Goal: Navigation & Orientation: Find specific page/section

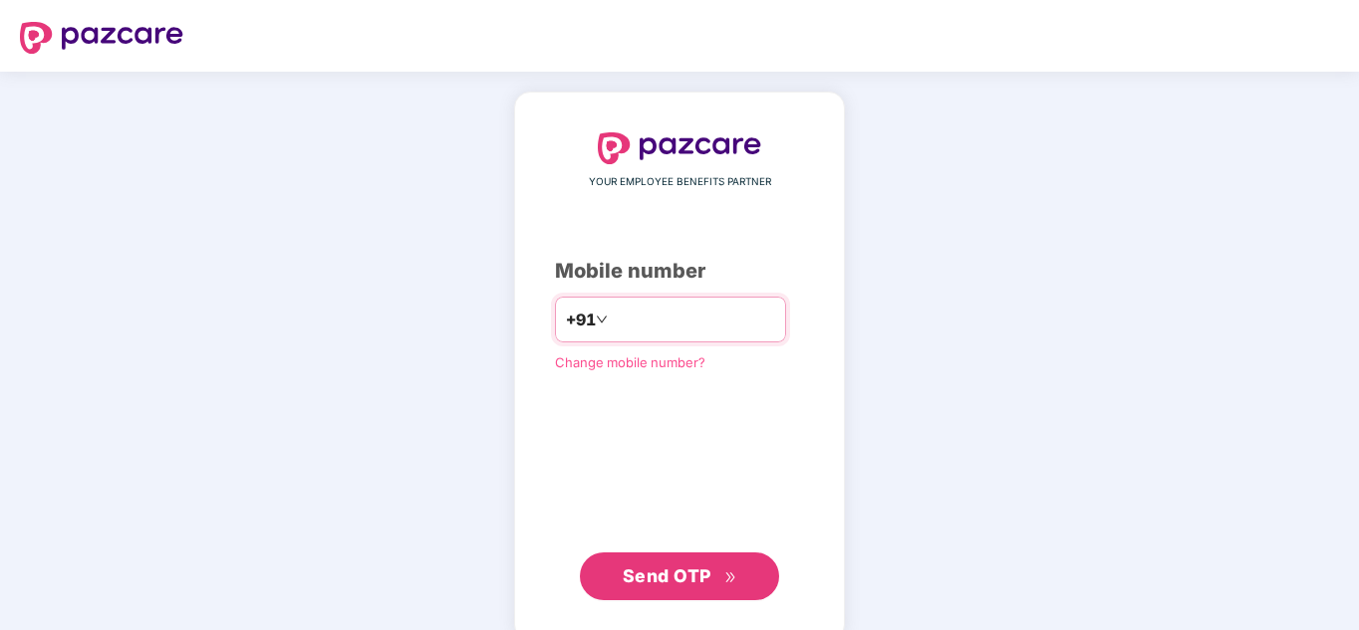
drag, startPoint x: 0, startPoint y: 0, endPoint x: 751, endPoint y: 324, distance: 817.8
click at [751, 324] on input "number" at bounding box center [693, 320] width 163 height 32
type input "**********"
click at [664, 575] on span "Send OTP" at bounding box center [666, 576] width 89 height 21
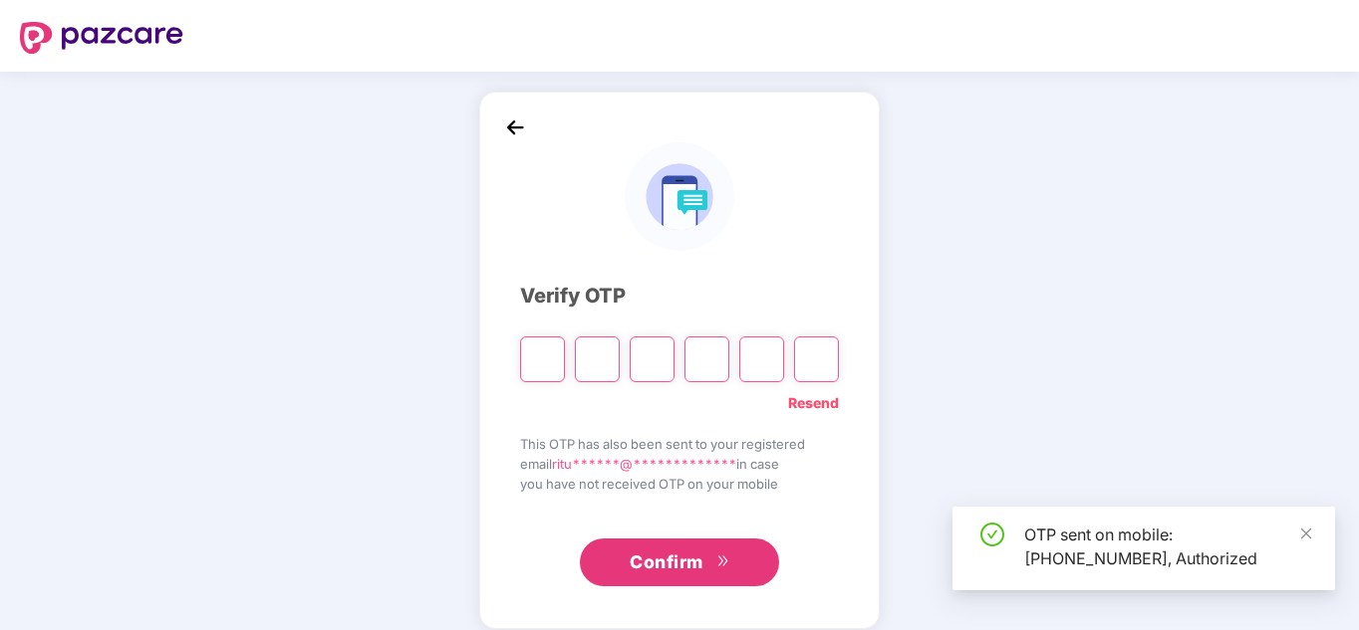
click at [534, 363] on input "Please enter verification code. Digit 1" at bounding box center [542, 360] width 45 height 46
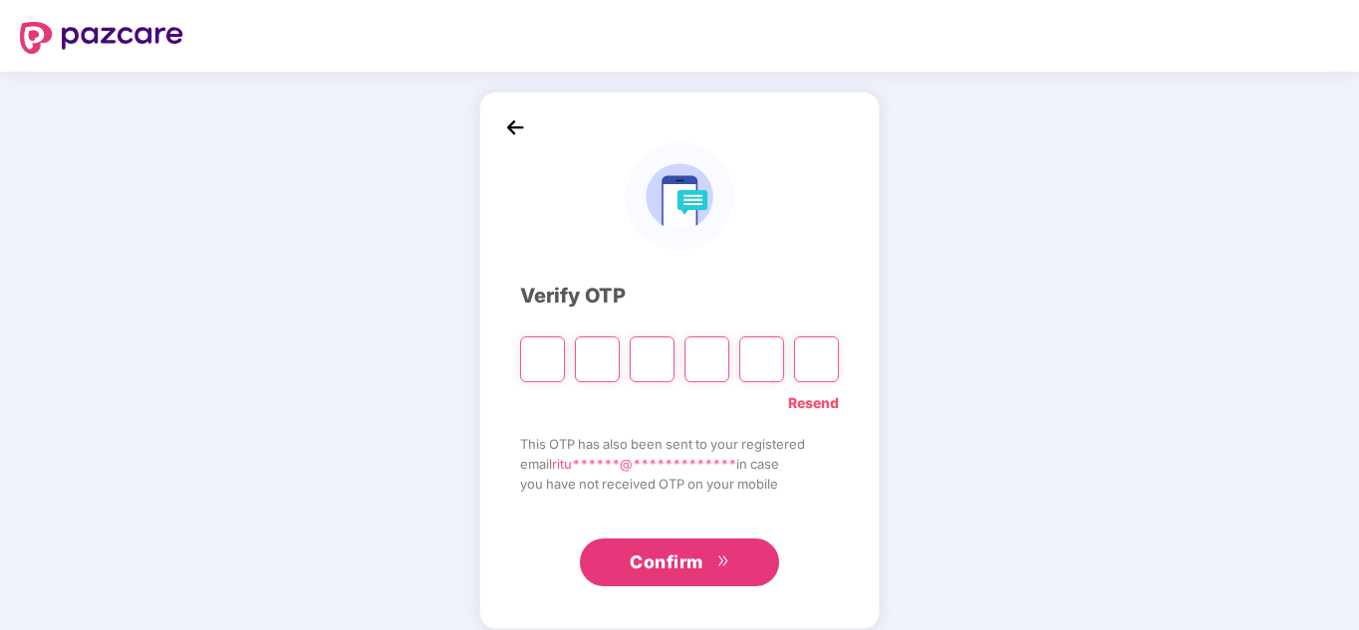
type input "*"
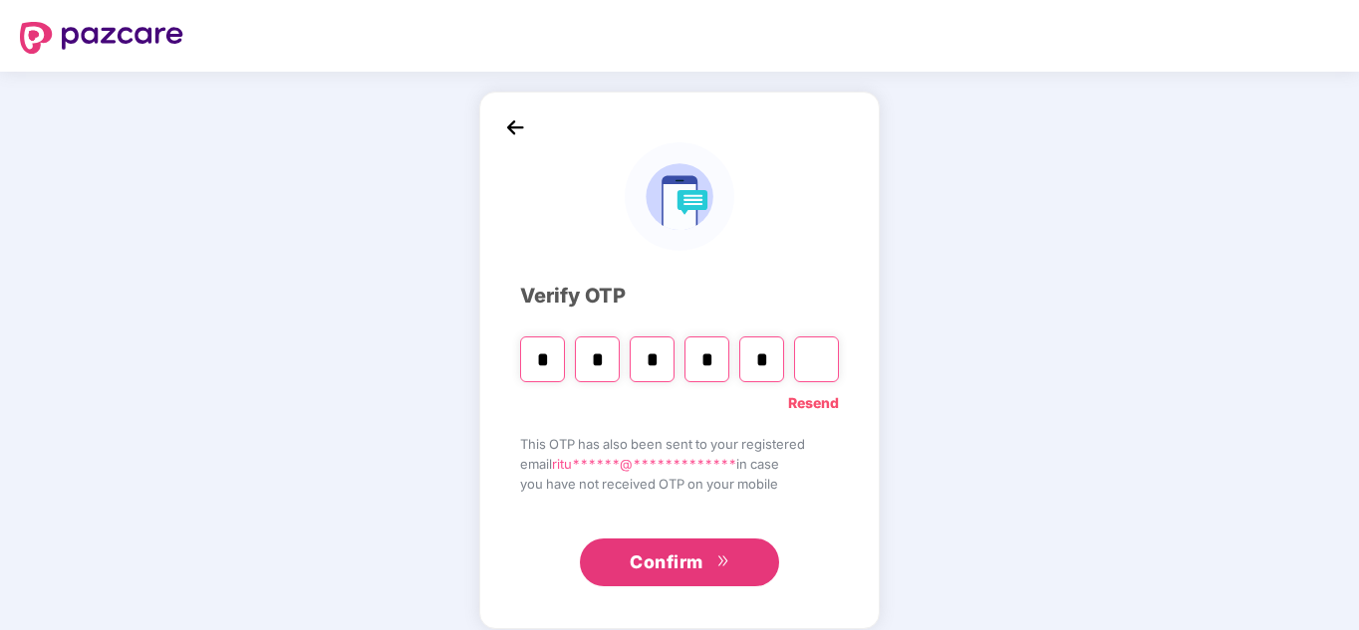
type input "*"
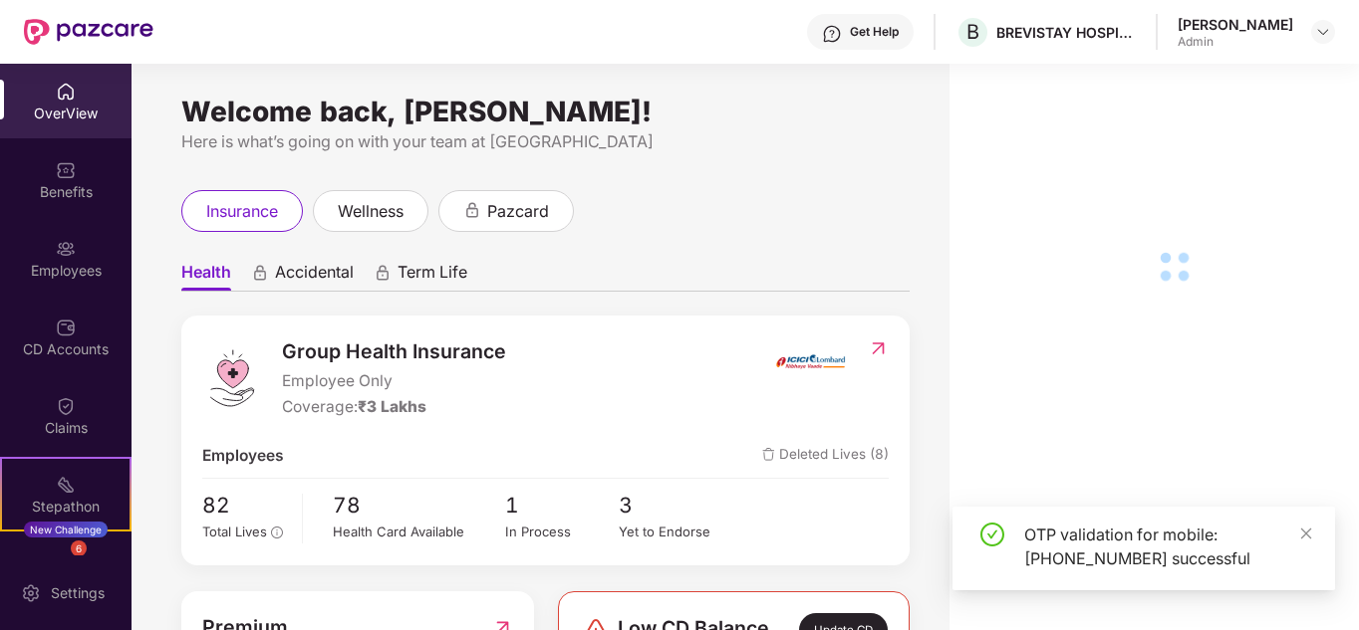
click at [67, 350] on div "CD Accounts" at bounding box center [65, 350] width 131 height 20
